Goal: Navigation & Orientation: Go to known website

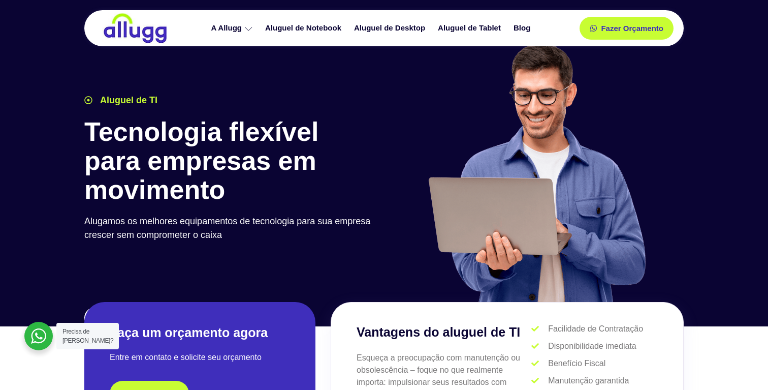
click at [147, 35] on img at bounding box center [135, 28] width 66 height 31
